Goal: Task Accomplishment & Management: Use online tool/utility

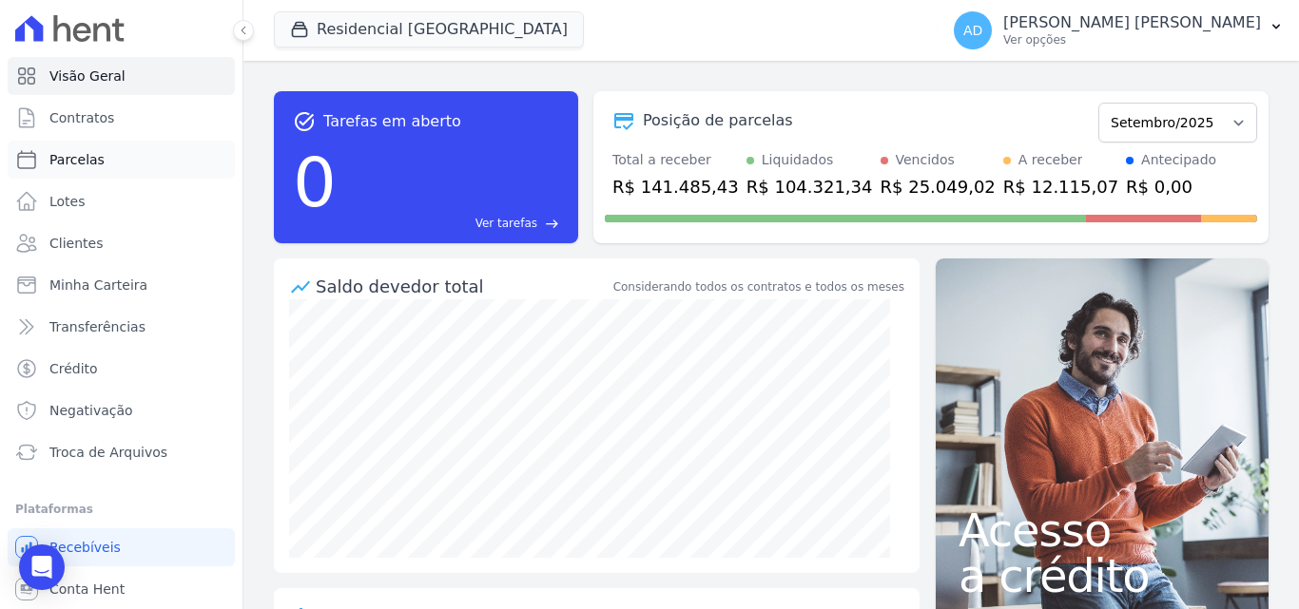
click at [105, 167] on link "Parcelas" at bounding box center [121, 160] width 227 height 38
select select
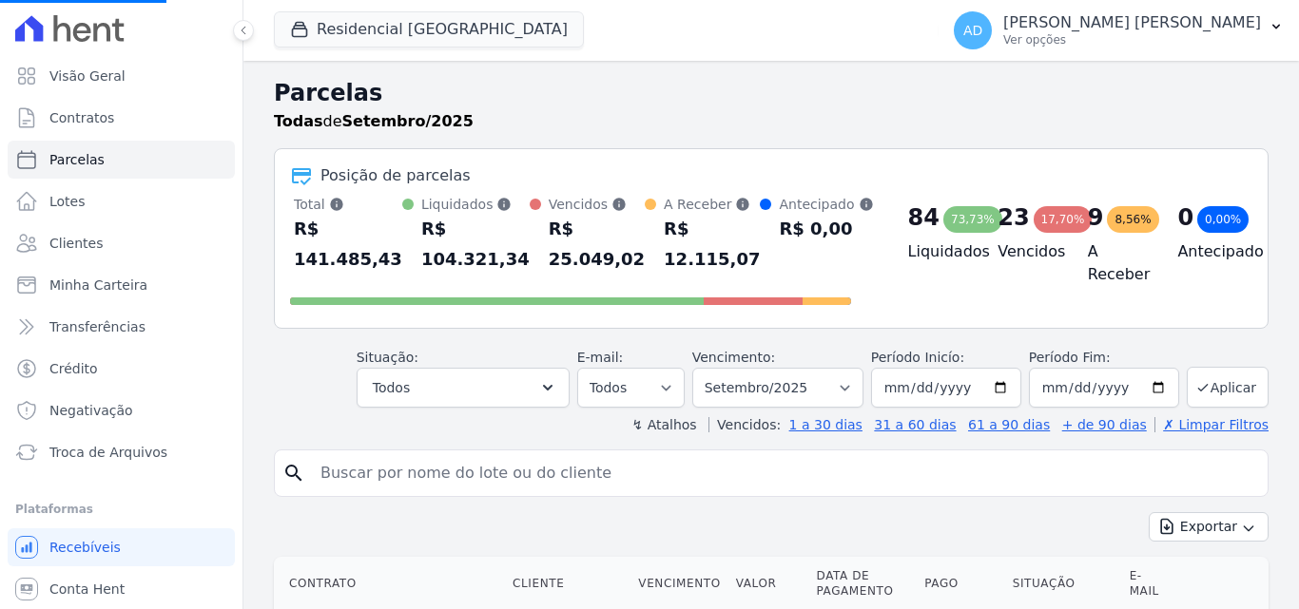
select select
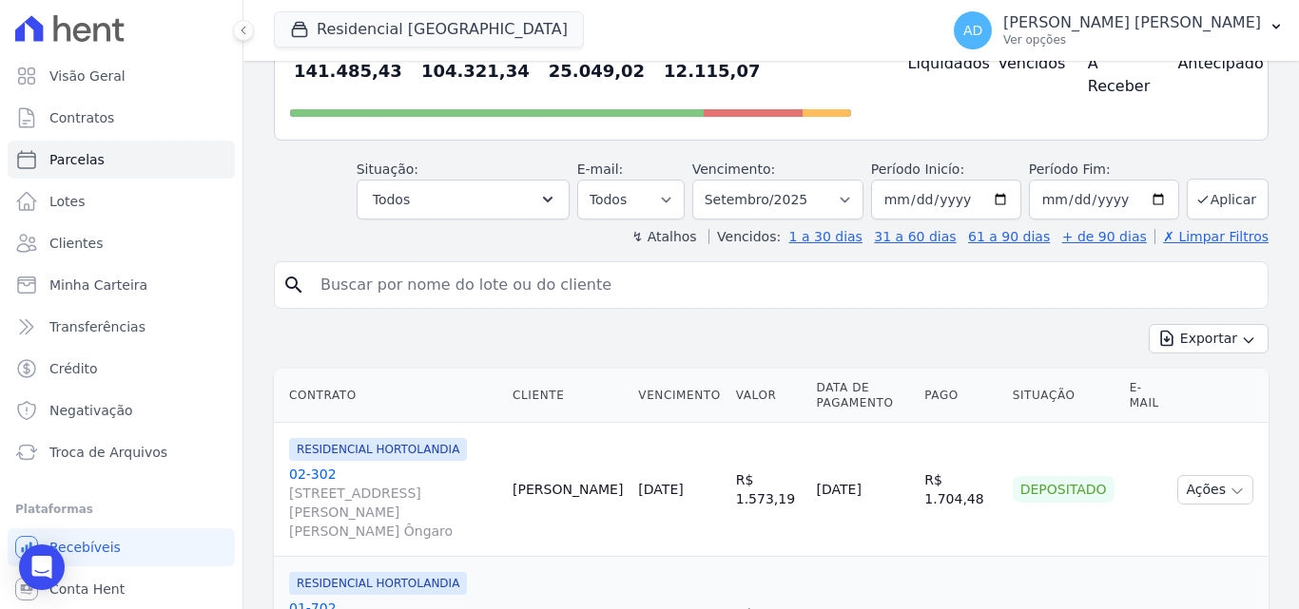
scroll to position [190, 0]
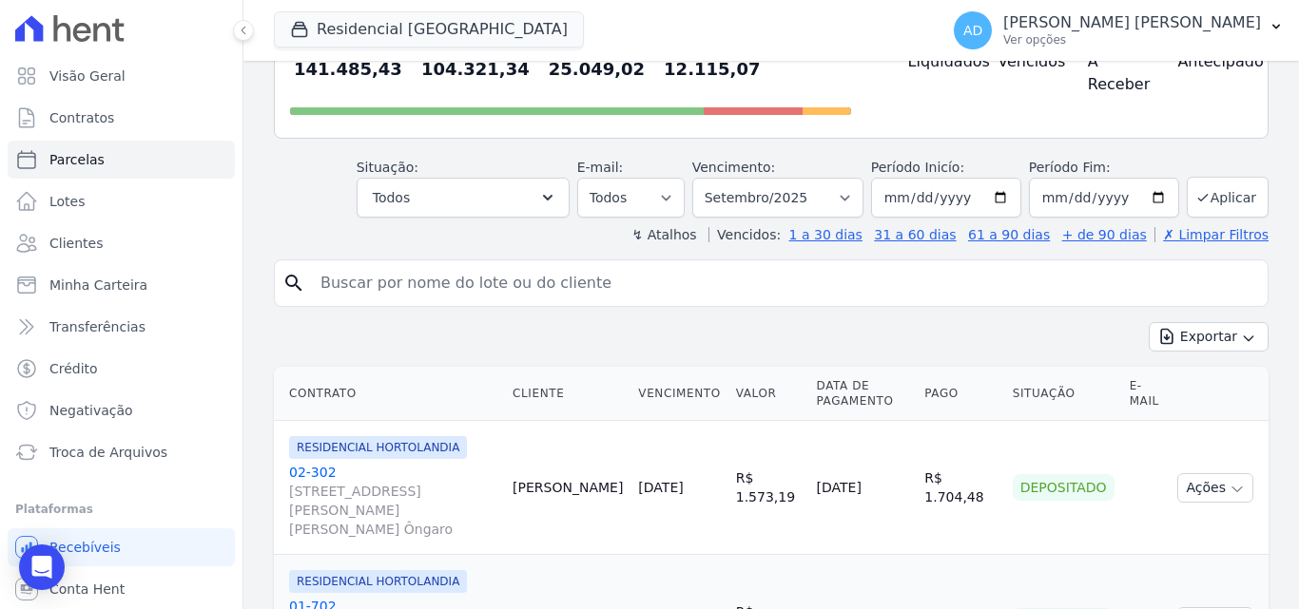
click at [380, 282] on input "search" at bounding box center [784, 283] width 951 height 38
click at [387, 291] on input "search" at bounding box center [784, 283] width 951 height 38
type input "[PERSON_NAME]"
select select
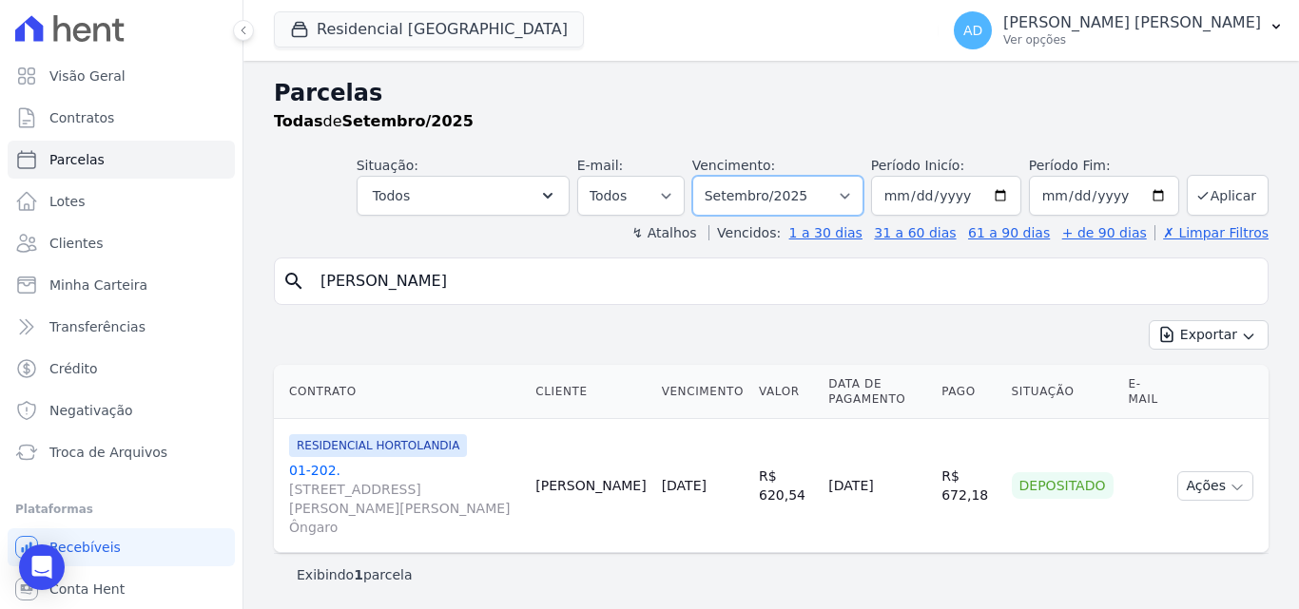
click at [863, 195] on select "[GEOGRAPHIC_DATA] por período ──────── Todos os meses Agosto/2022 Setembro/2022…" at bounding box center [777, 196] width 171 height 40
click at [315, 466] on link "01-202. [STREET_ADDRESS][PERSON_NAME][PERSON_NAME] Ôngaro" at bounding box center [404, 499] width 231 height 76
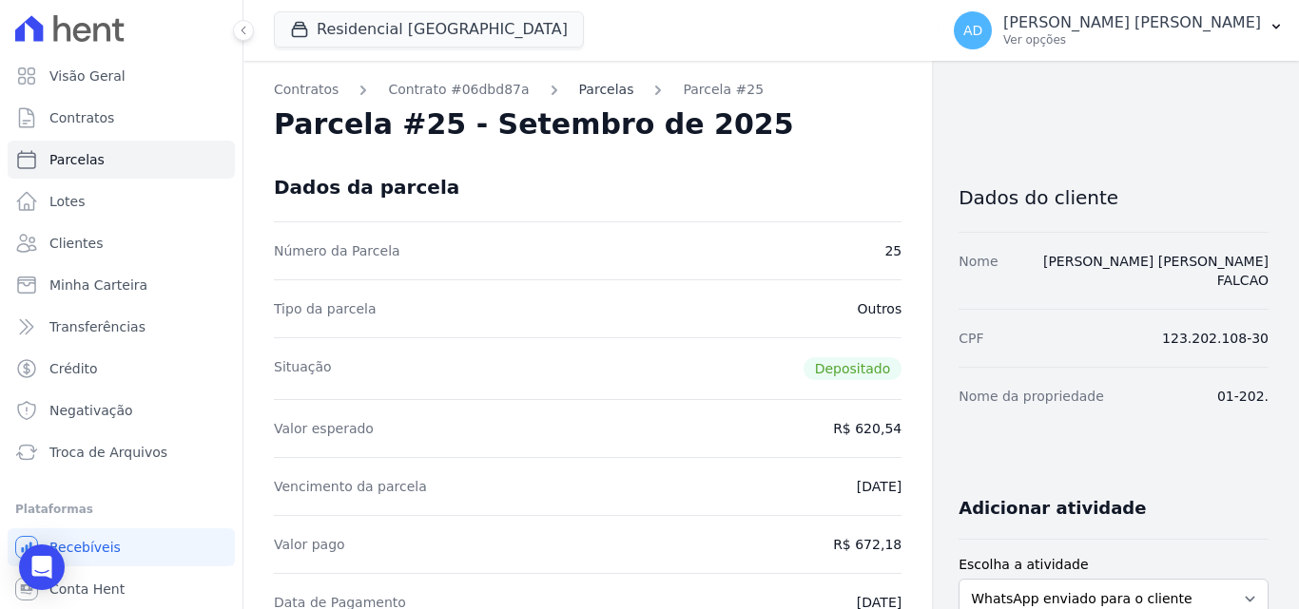
click at [589, 89] on link "Parcelas" at bounding box center [606, 90] width 55 height 20
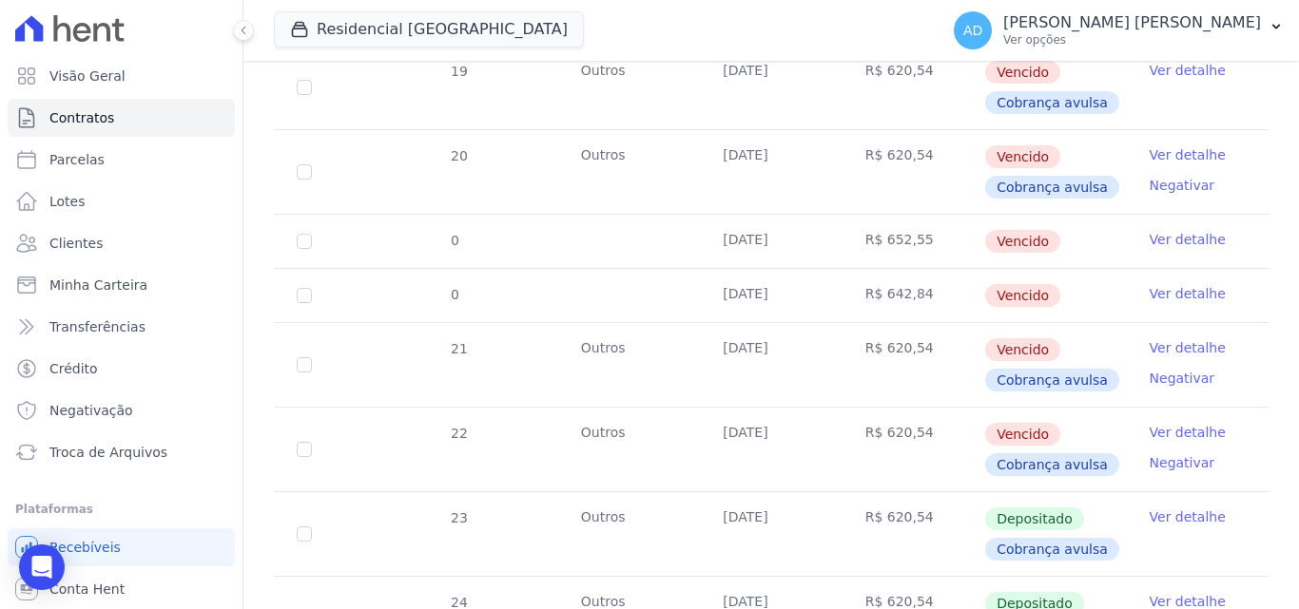
scroll to position [761, 0]
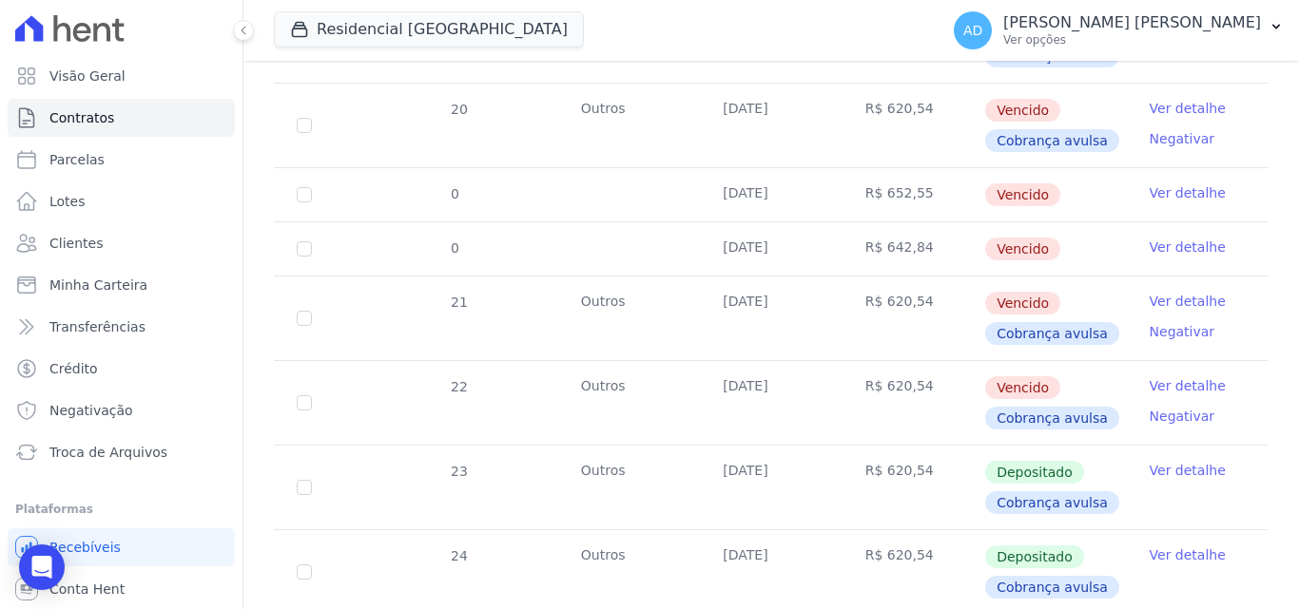
click at [1174, 377] on link "Ver detalhe" at bounding box center [1187, 386] width 76 height 19
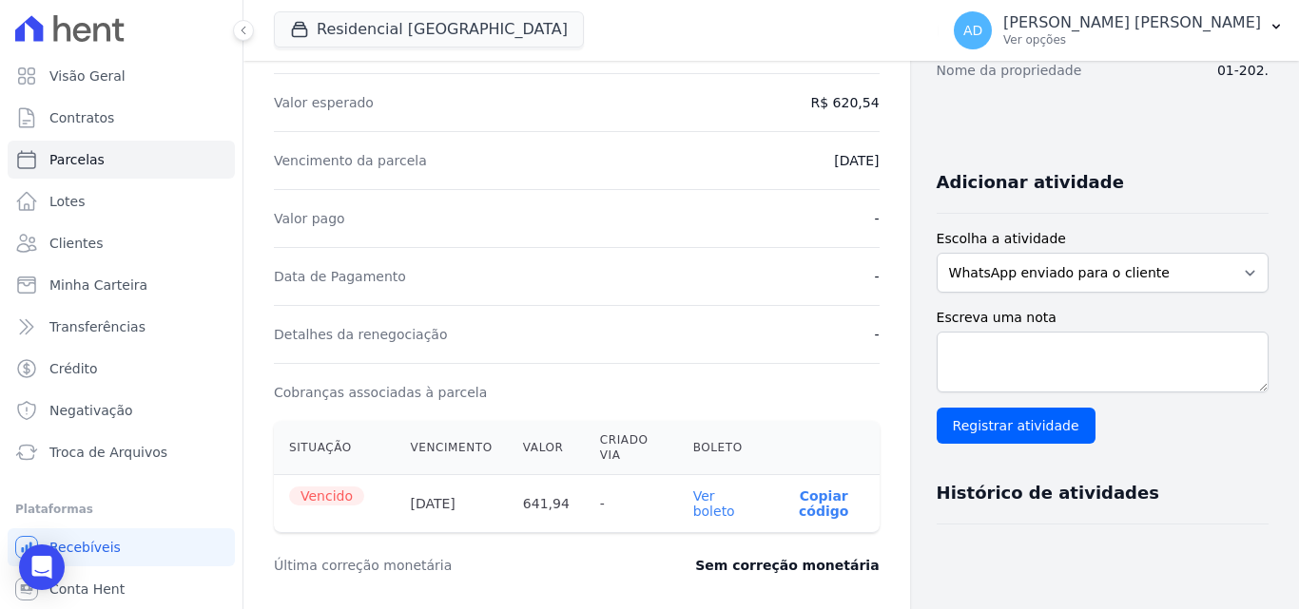
scroll to position [380, 0]
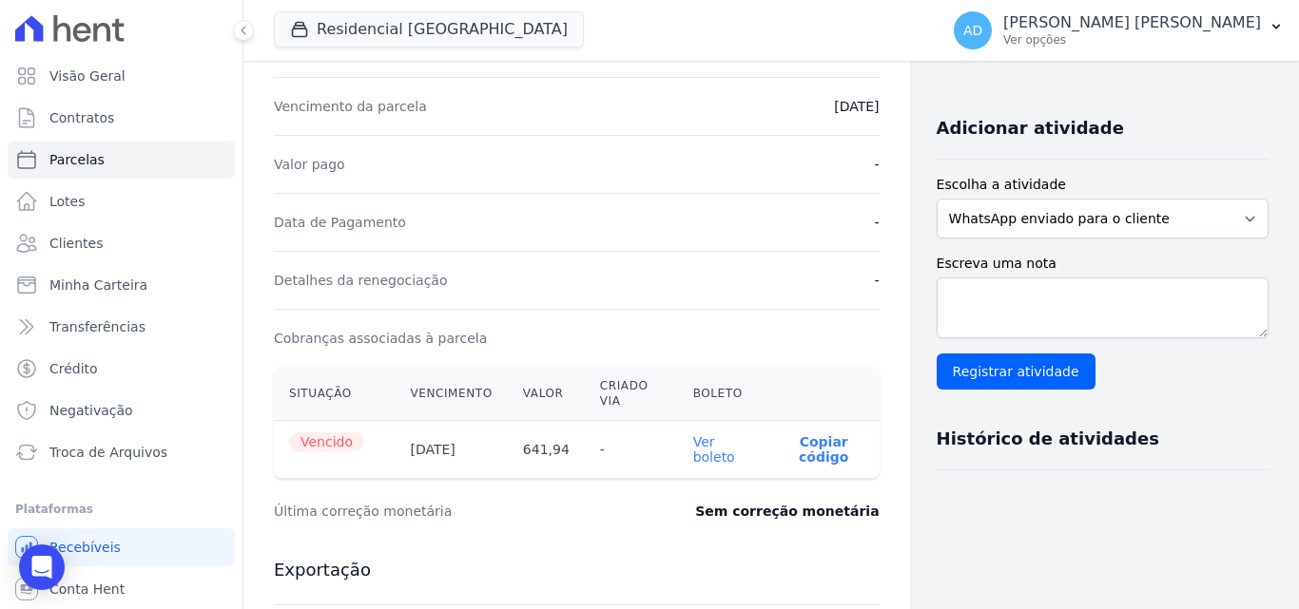
click at [697, 451] on link "Ver boleto" at bounding box center [714, 449] width 42 height 30
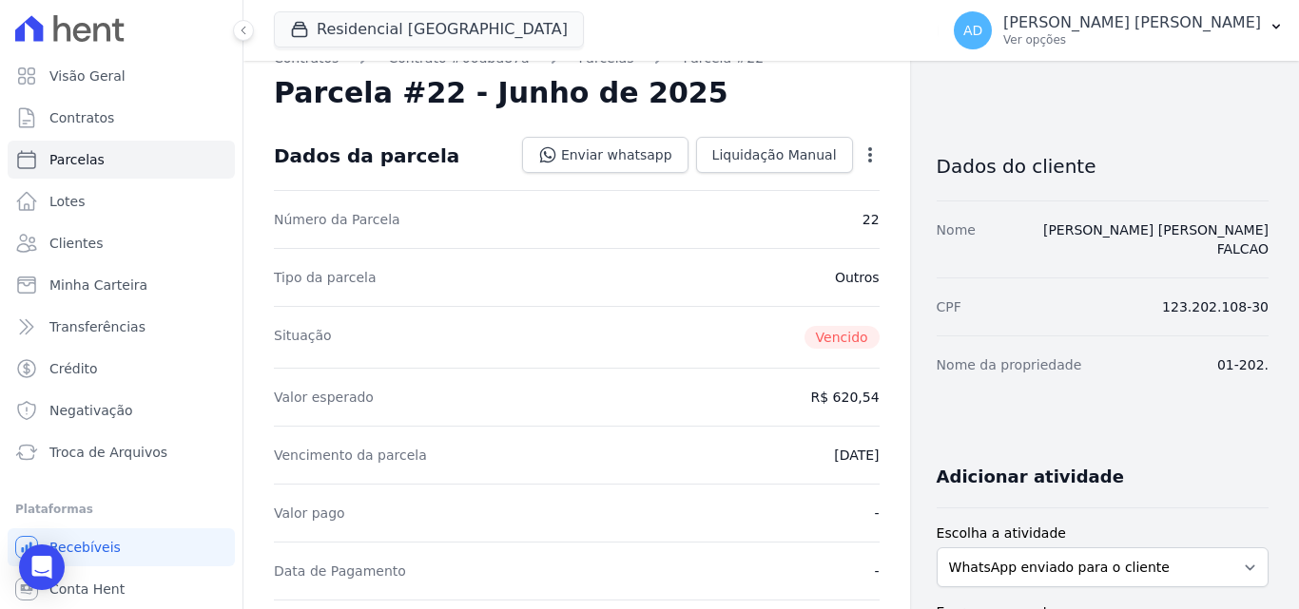
scroll to position [0, 0]
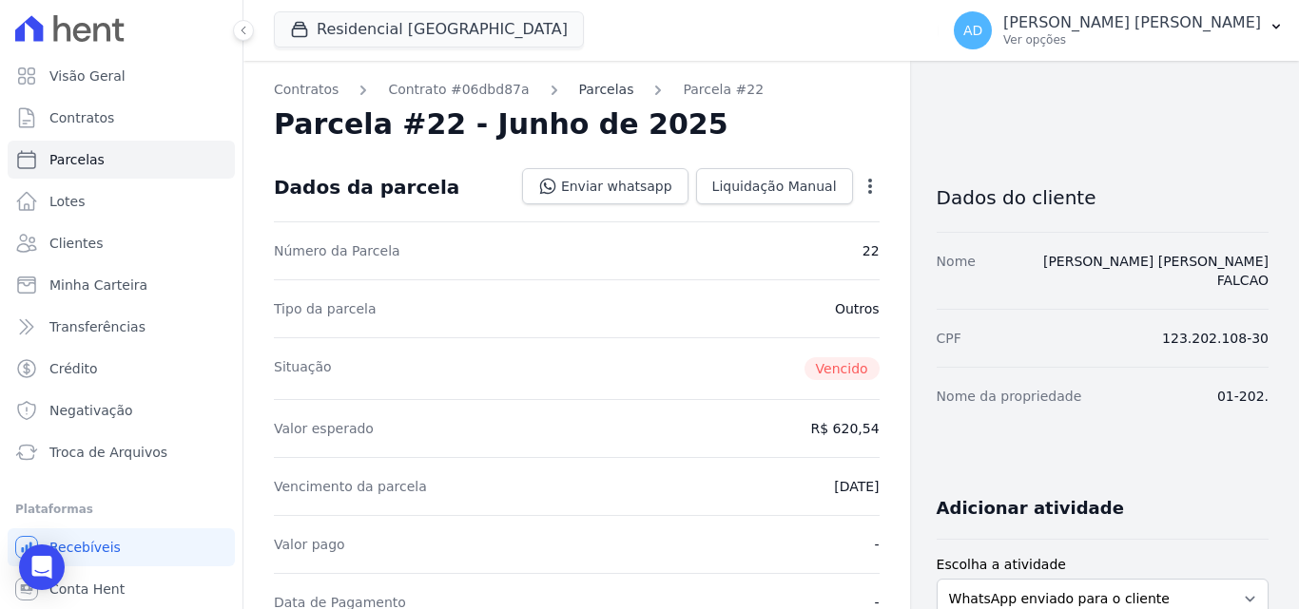
click at [580, 88] on link "Parcelas" at bounding box center [606, 90] width 55 height 20
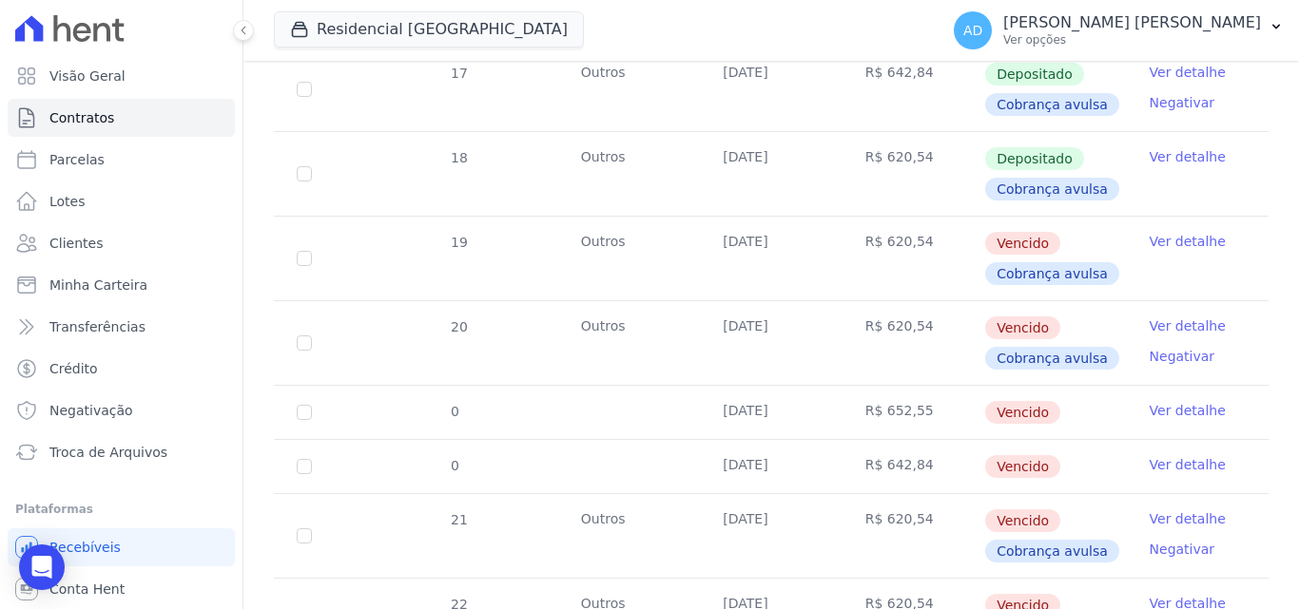
scroll to position [570, 0]
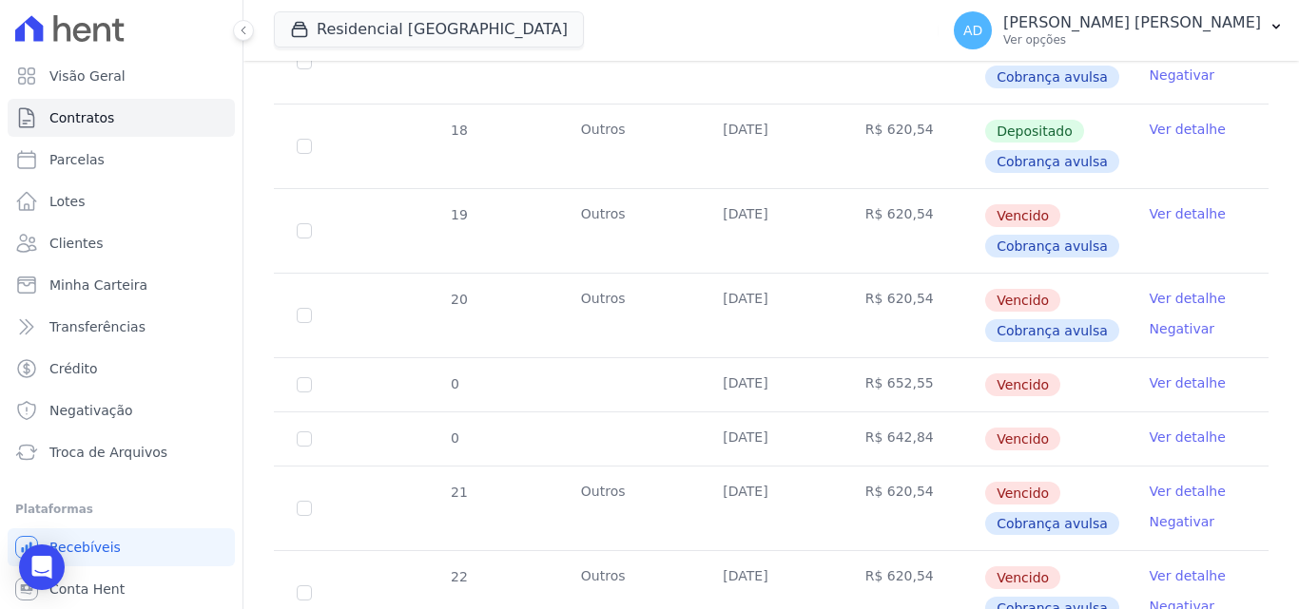
click at [1170, 482] on link "Ver detalhe" at bounding box center [1187, 491] width 76 height 19
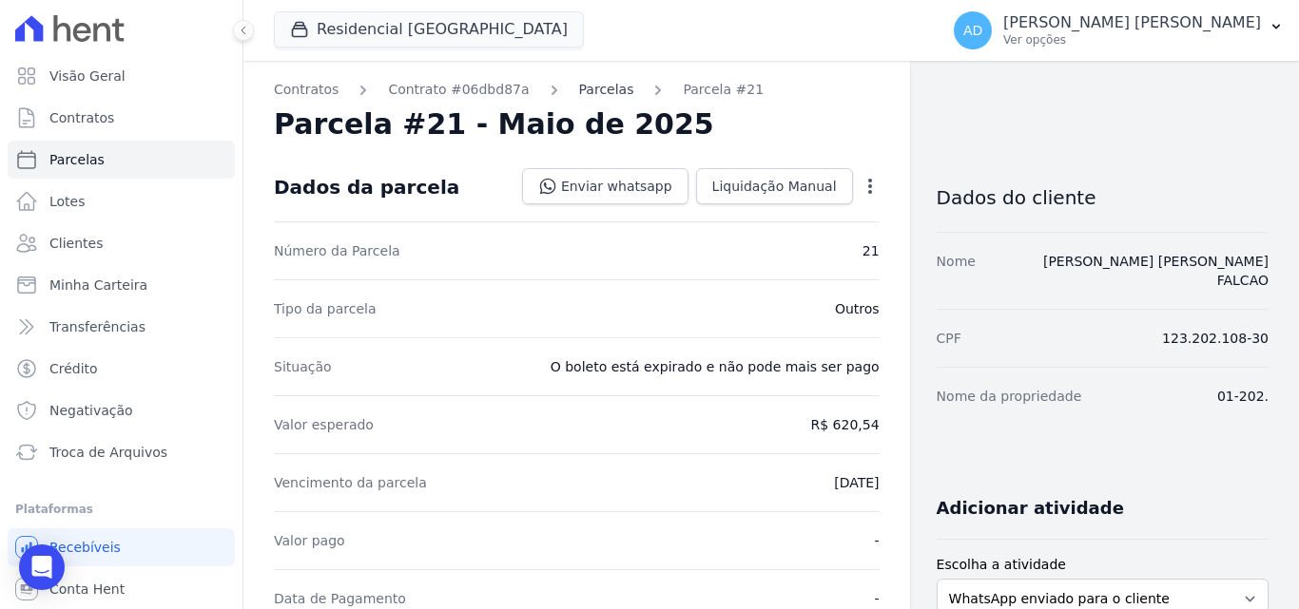
click at [579, 85] on link "Parcelas" at bounding box center [606, 90] width 55 height 20
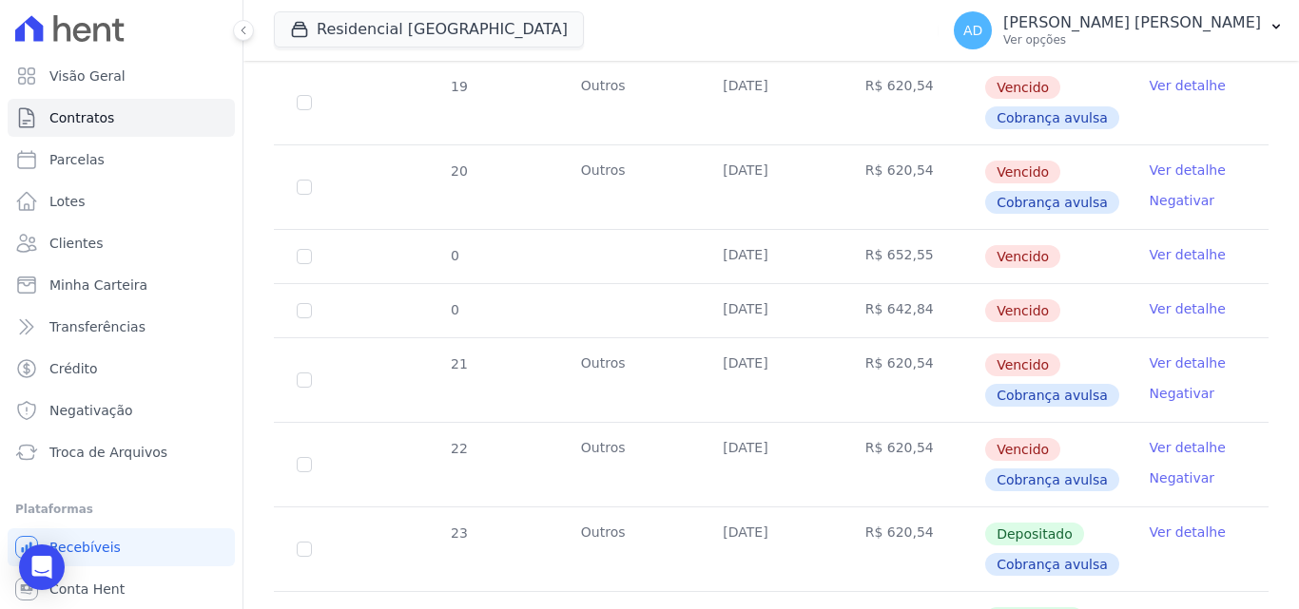
scroll to position [666, 0]
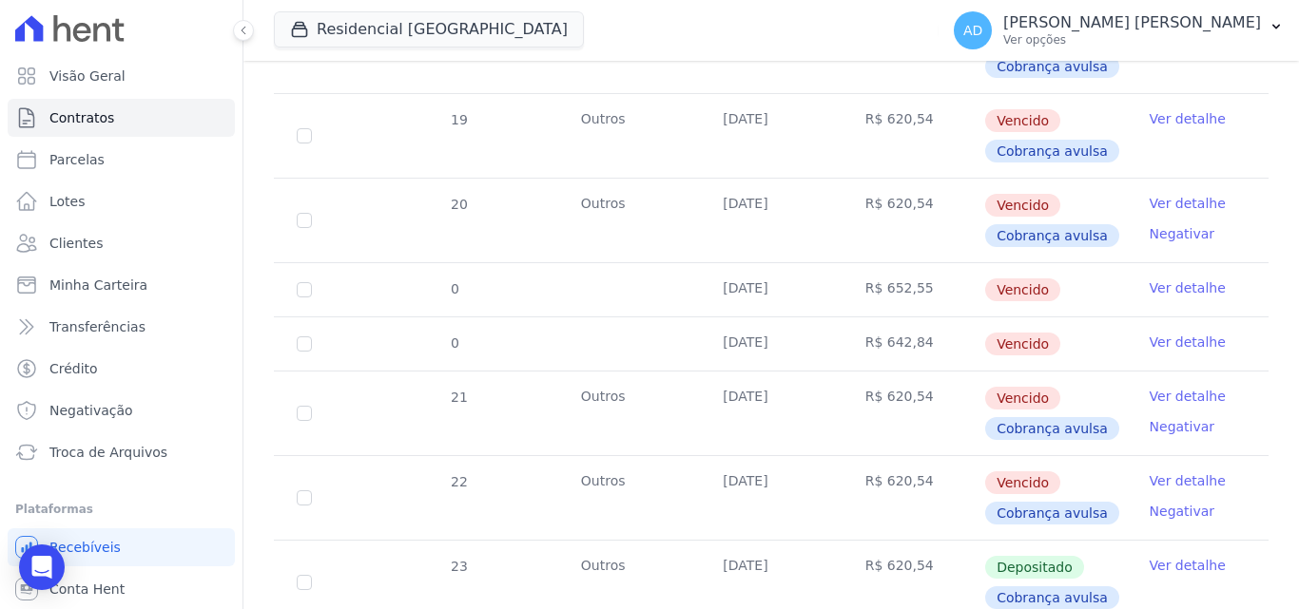
click at [1160, 194] on link "Ver detalhe" at bounding box center [1187, 203] width 76 height 19
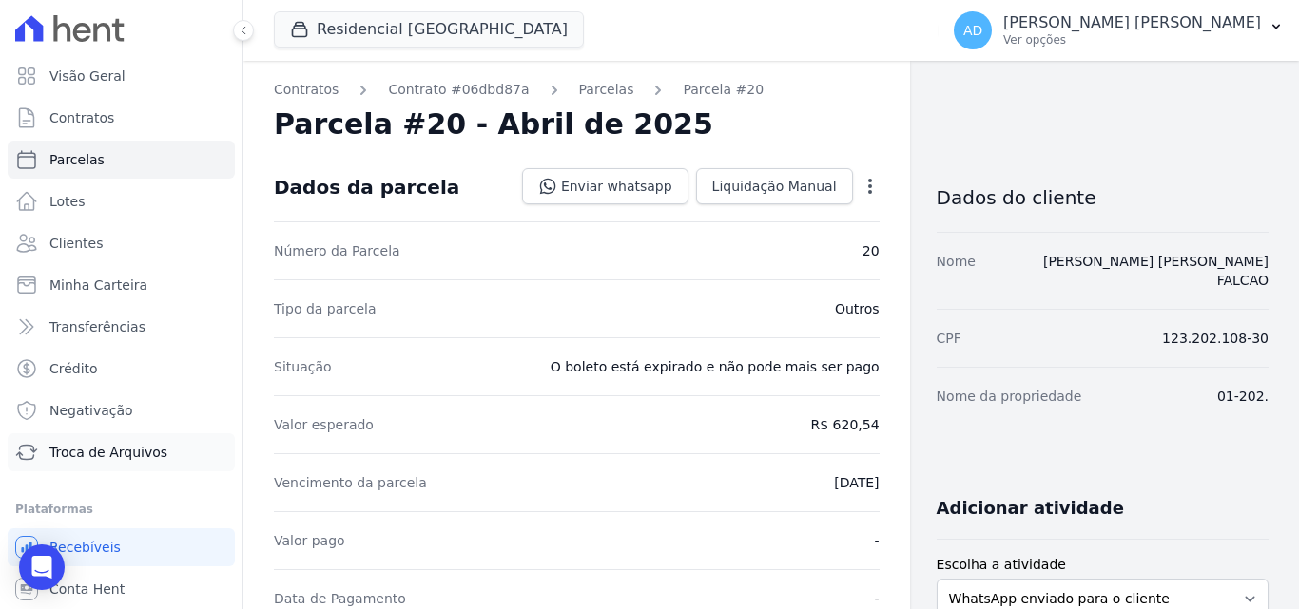
click at [100, 448] on span "Troca de Arquivos" at bounding box center [108, 452] width 118 height 19
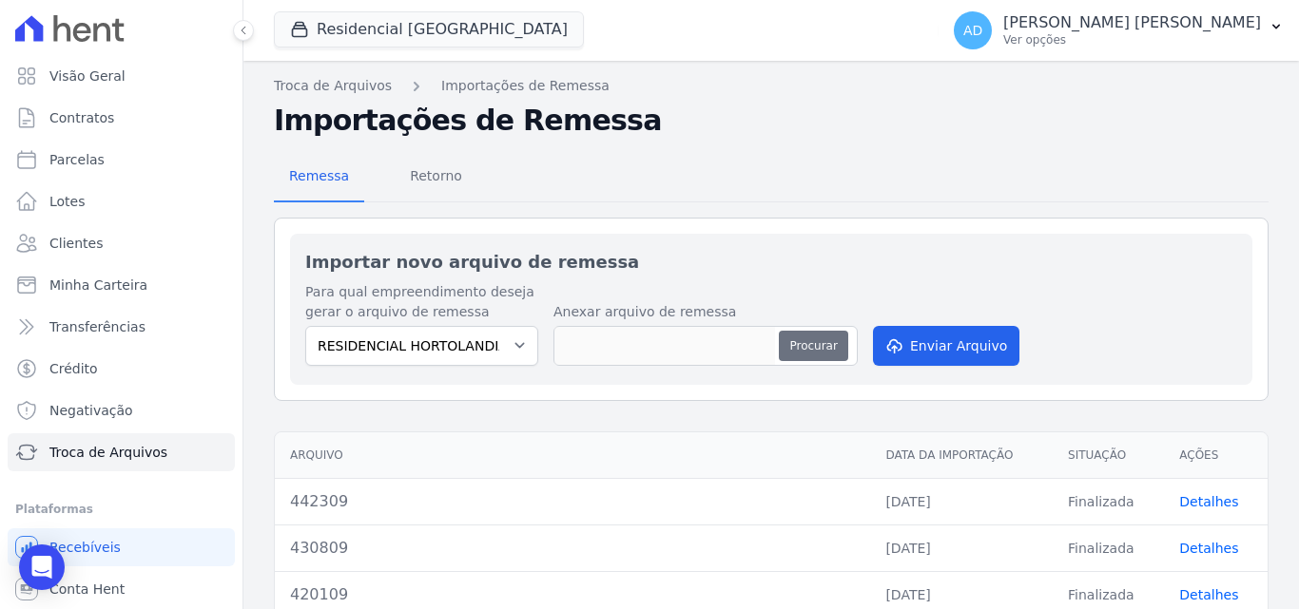
click at [834, 353] on button "Procurar" at bounding box center [813, 346] width 68 height 30
type input "453009"
click at [949, 351] on button "Enviar Arquivo" at bounding box center [946, 346] width 146 height 40
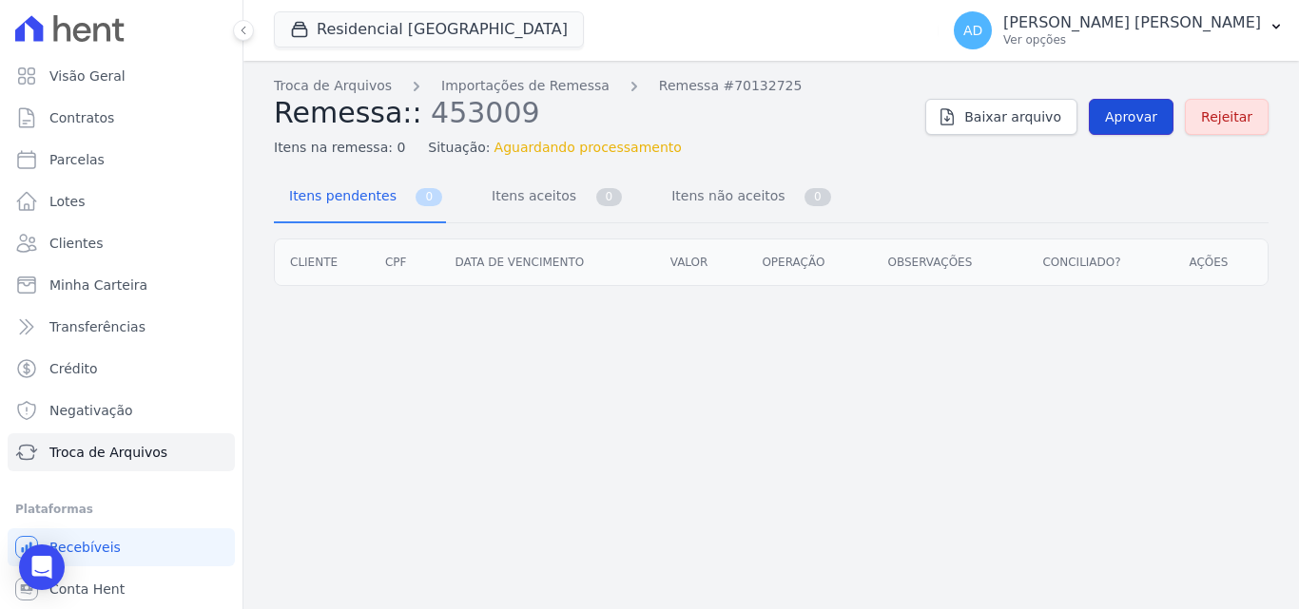
click at [1137, 117] on span "Aprovar" at bounding box center [1131, 116] width 52 height 19
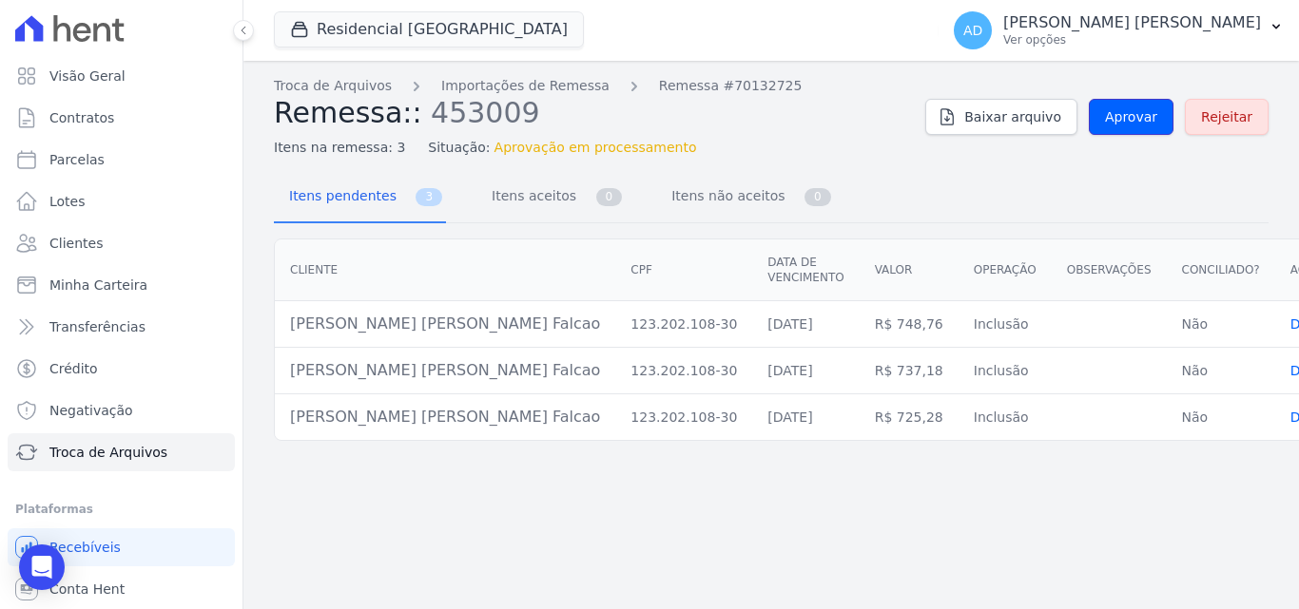
click at [1137, 117] on span "Aprovar" at bounding box center [1131, 116] width 52 height 19
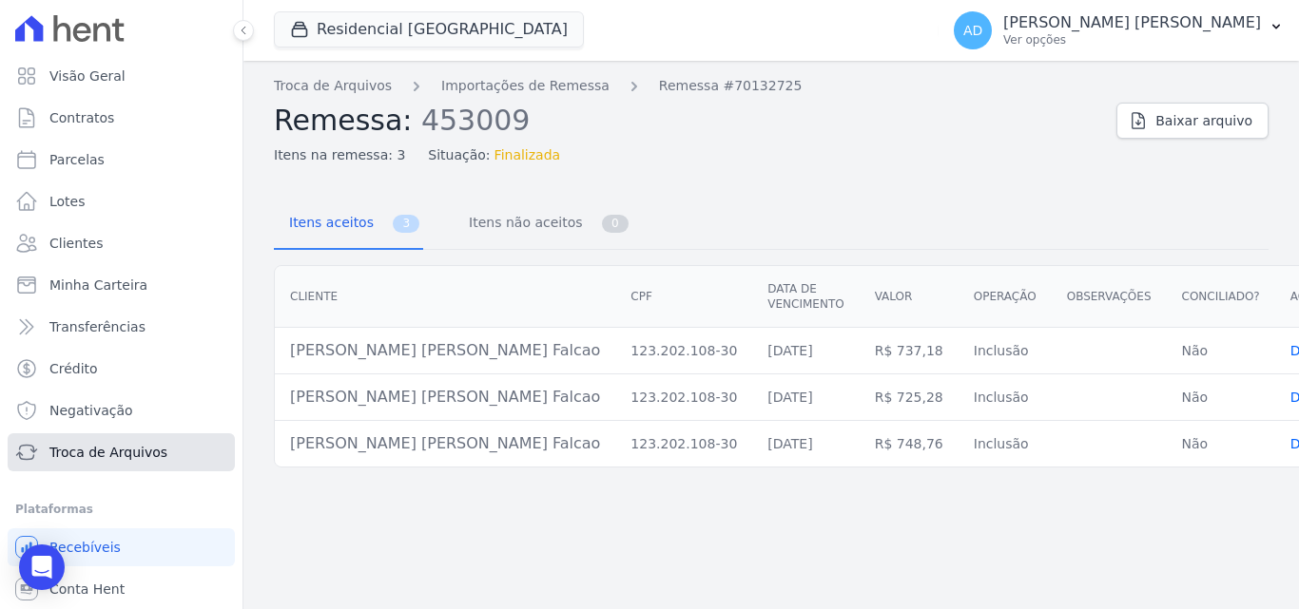
click at [124, 457] on span "Troca de Arquivos" at bounding box center [108, 452] width 118 height 19
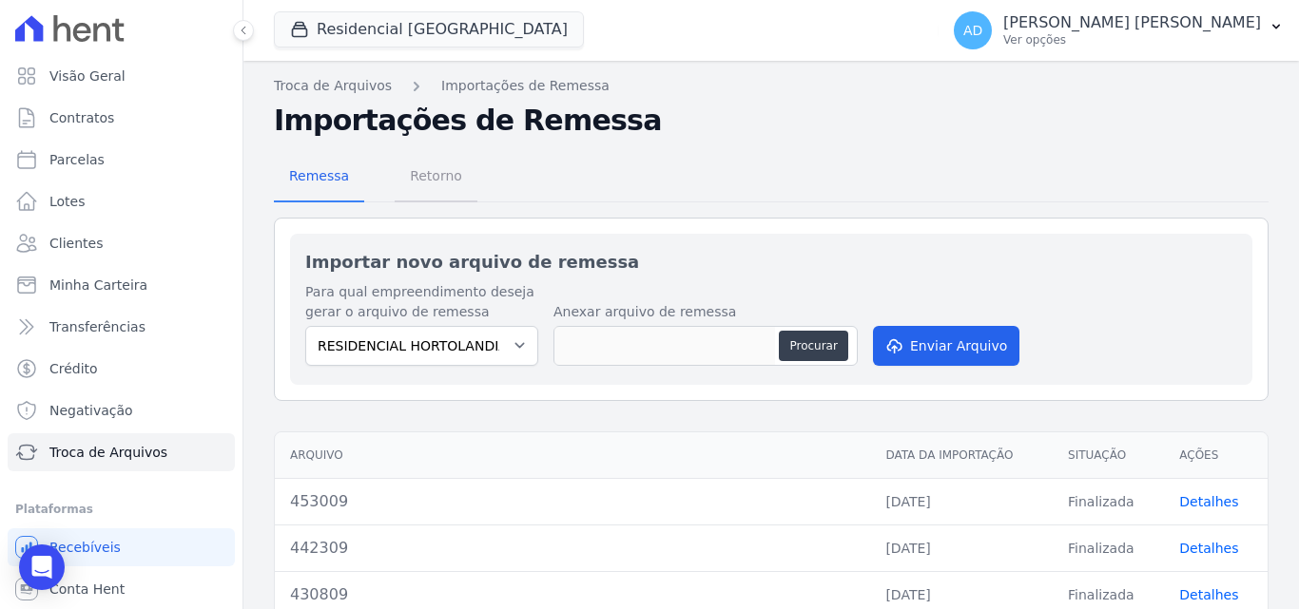
click at [429, 175] on span "Retorno" at bounding box center [435, 176] width 75 height 38
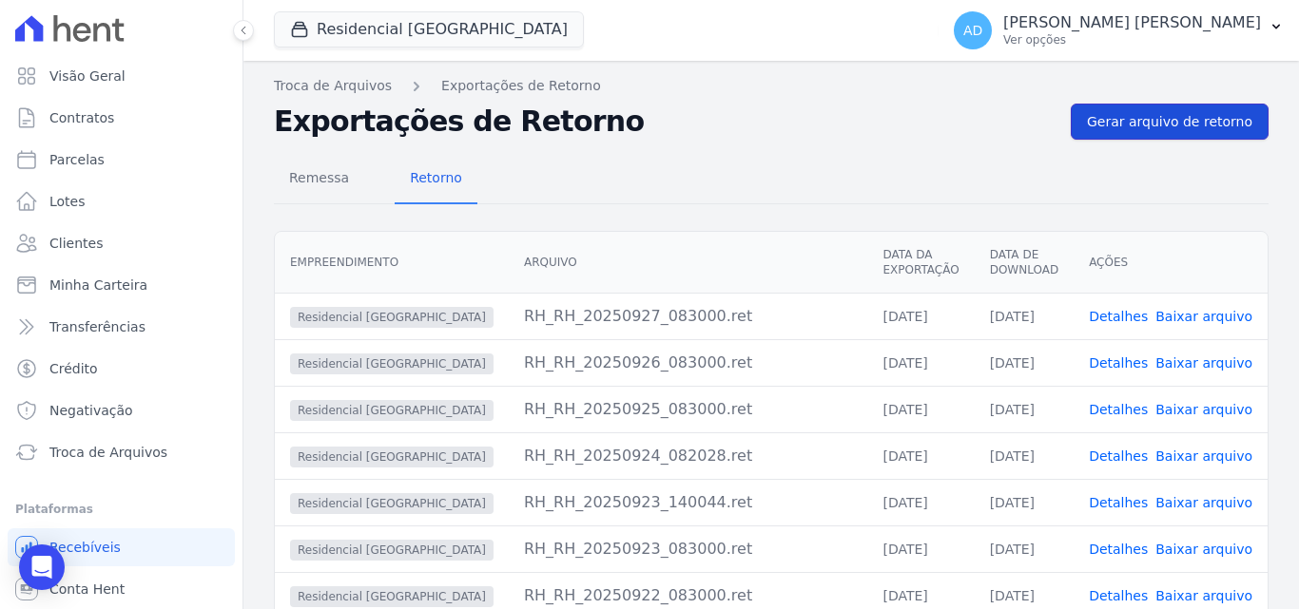
click at [1134, 127] on span "Gerar arquivo de retorno" at bounding box center [1169, 121] width 165 height 19
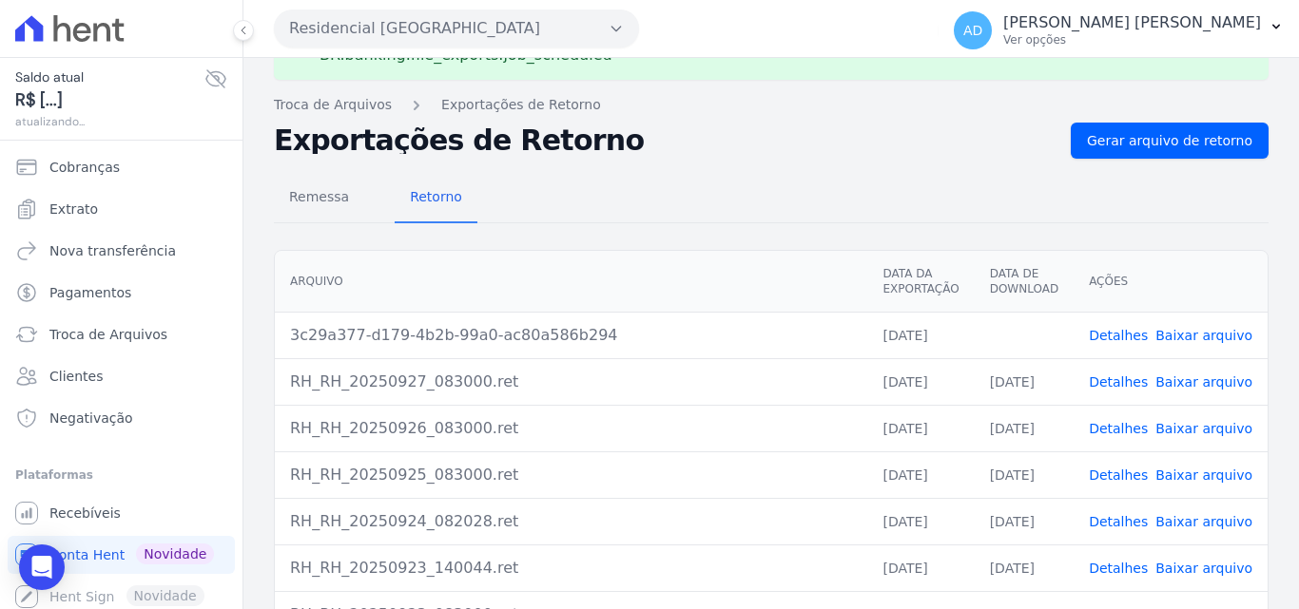
scroll to position [95, 0]
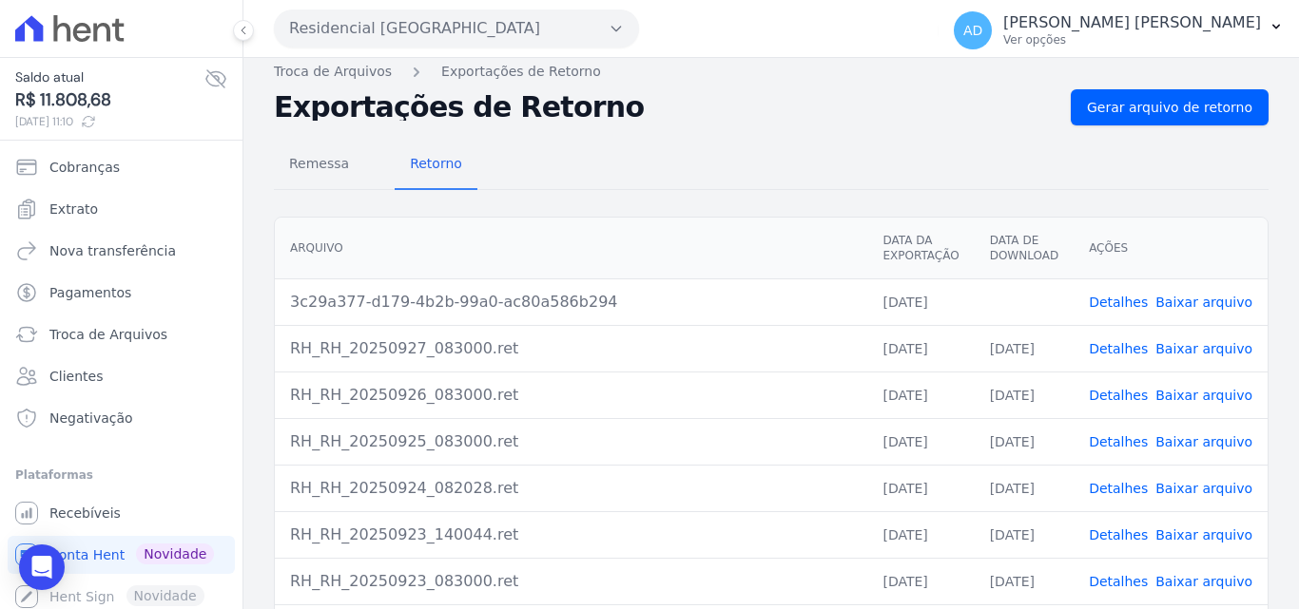
click at [1199, 303] on link "Baixar arquivo" at bounding box center [1203, 302] width 97 height 15
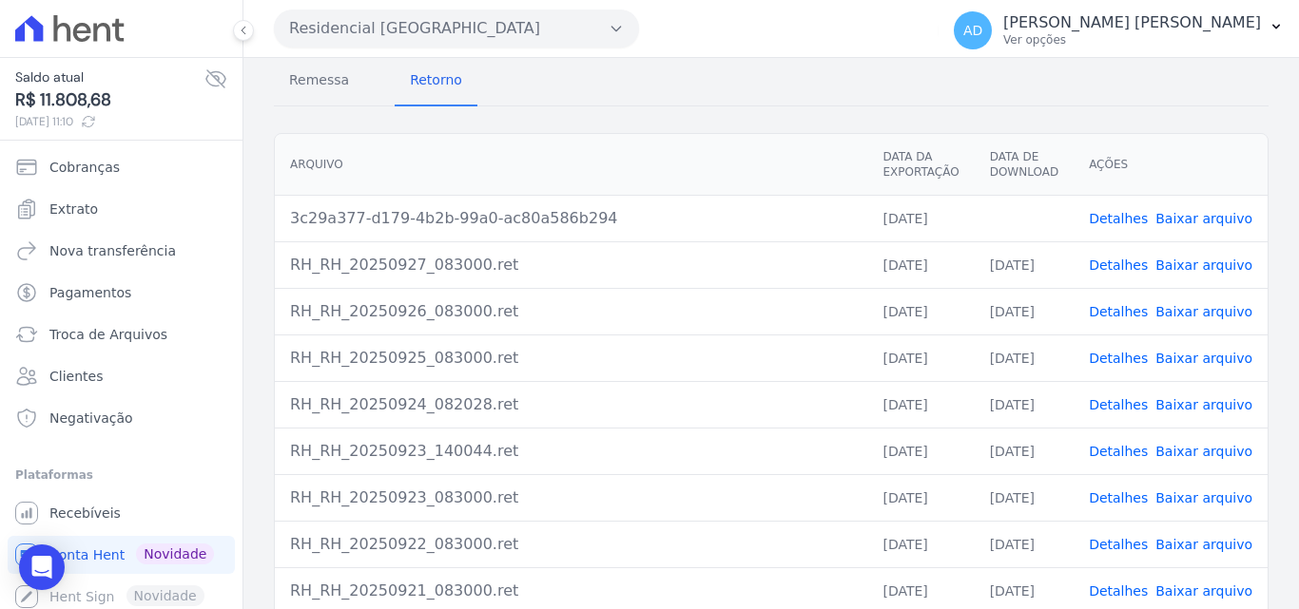
scroll to position [11, 0]
